Goal: Learn about a topic

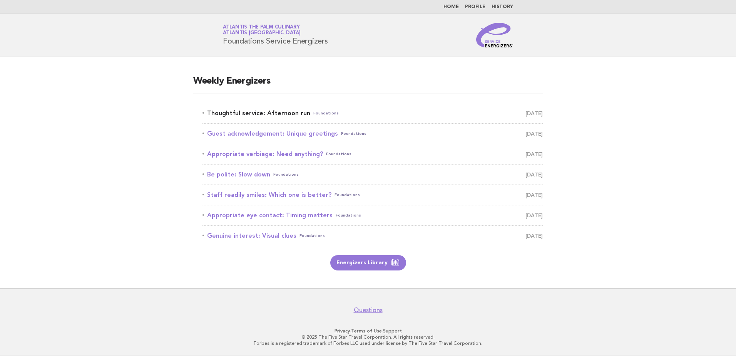
click at [233, 112] on link "Thoughtful service: Afternoon run Foundations [DATE]" at bounding box center [372, 113] width 340 height 11
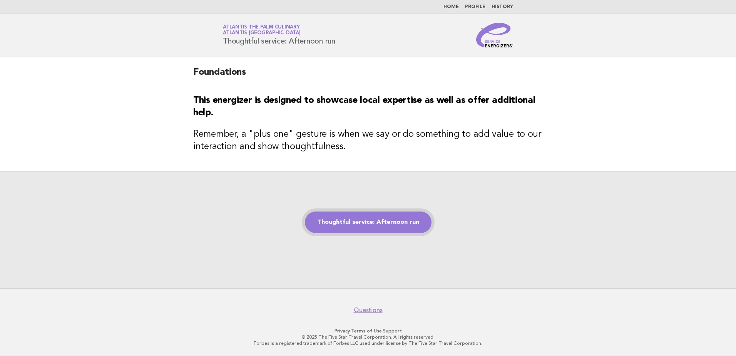
click at [364, 217] on link "Thoughtful service: Afternoon run" at bounding box center [368, 222] width 127 height 22
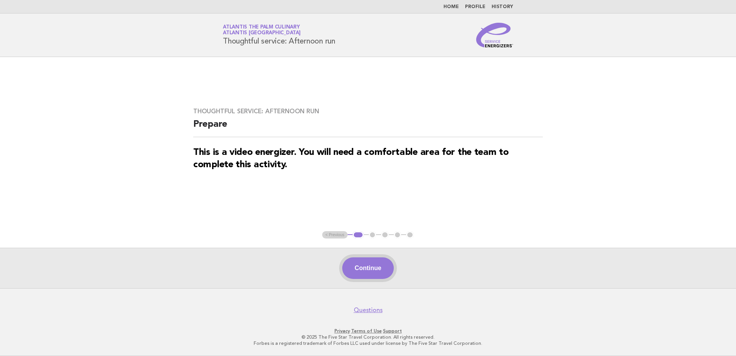
click at [381, 270] on button "Continue" at bounding box center [367, 268] width 51 height 22
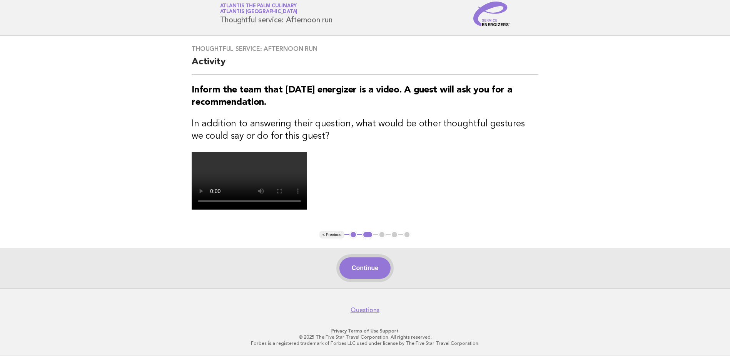
click at [376, 273] on button "Continue" at bounding box center [364, 268] width 51 height 22
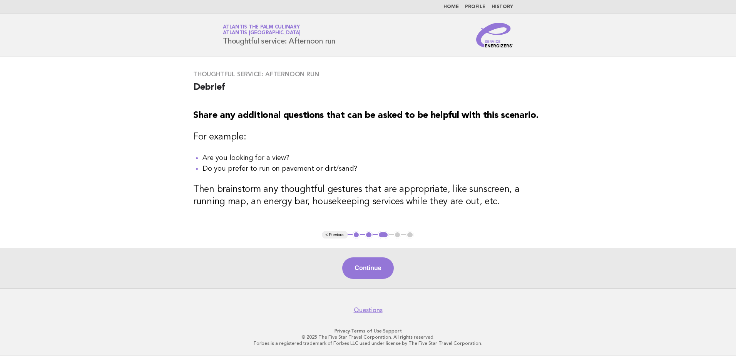
click at [371, 253] on div "Continue" at bounding box center [368, 267] width 736 height 40
click at [371, 265] on button "Continue" at bounding box center [367, 268] width 51 height 22
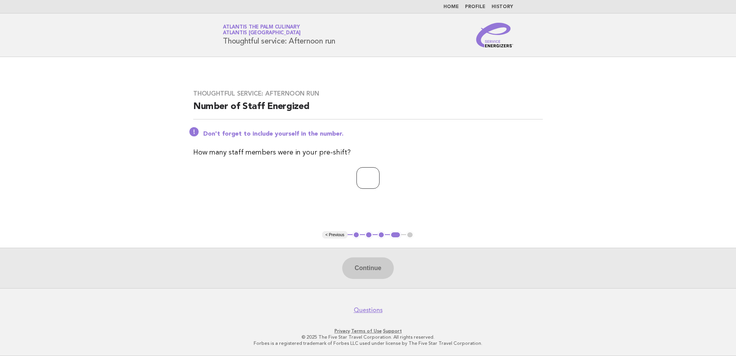
click at [365, 178] on input "number" at bounding box center [367, 178] width 23 height 22
type input "**"
click at [351, 258] on button "Continue" at bounding box center [367, 268] width 51 height 22
